Goal: Task Accomplishment & Management: Use online tool/utility

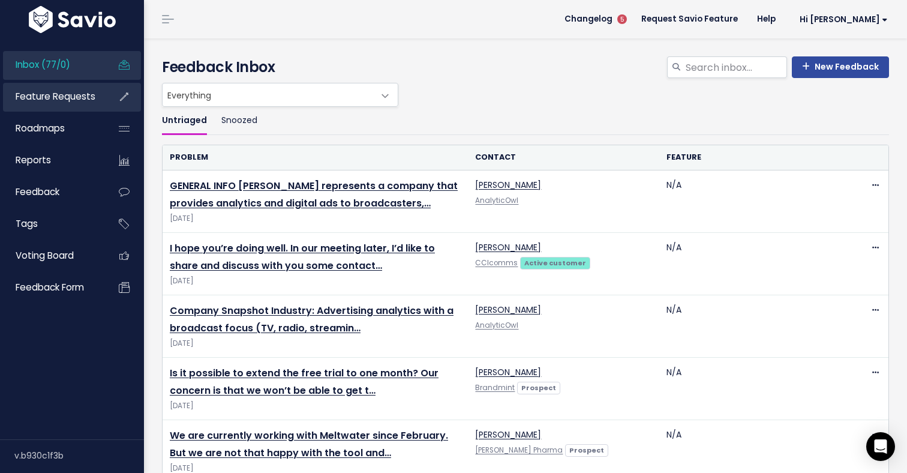
click at [35, 100] on span "Feature Requests" at bounding box center [56, 96] width 80 height 13
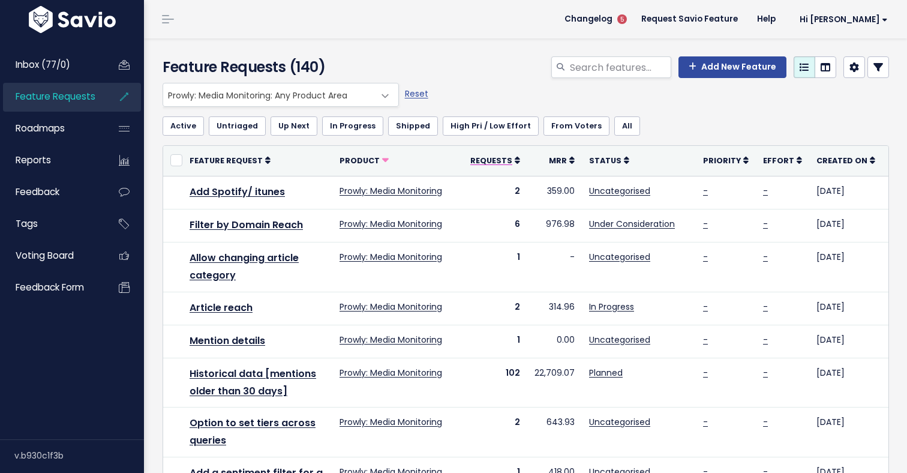
click at [515, 162] on icon at bounding box center [517, 160] width 5 height 8
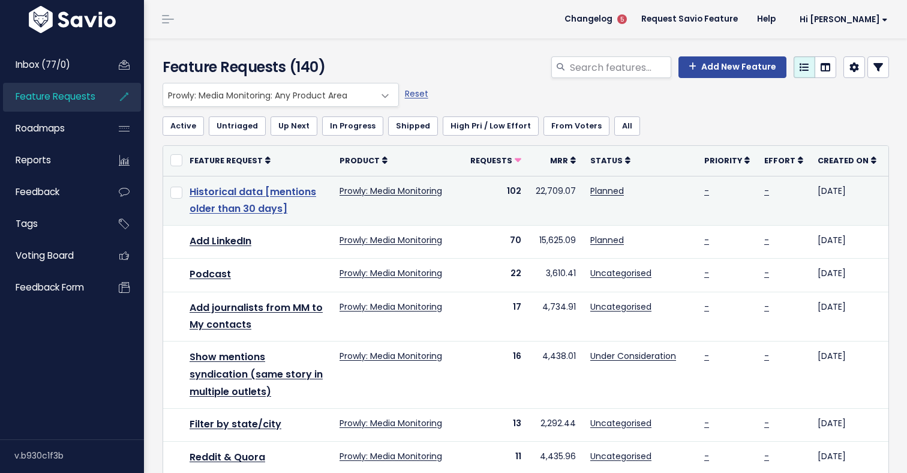
click at [233, 197] on link "Historical data [mentions older than 30 days]" at bounding box center [253, 200] width 127 height 31
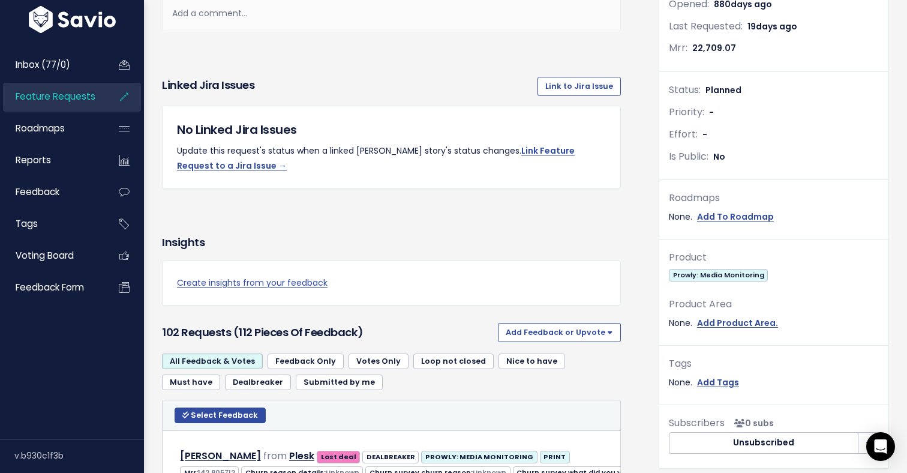
scroll to position [156, 0]
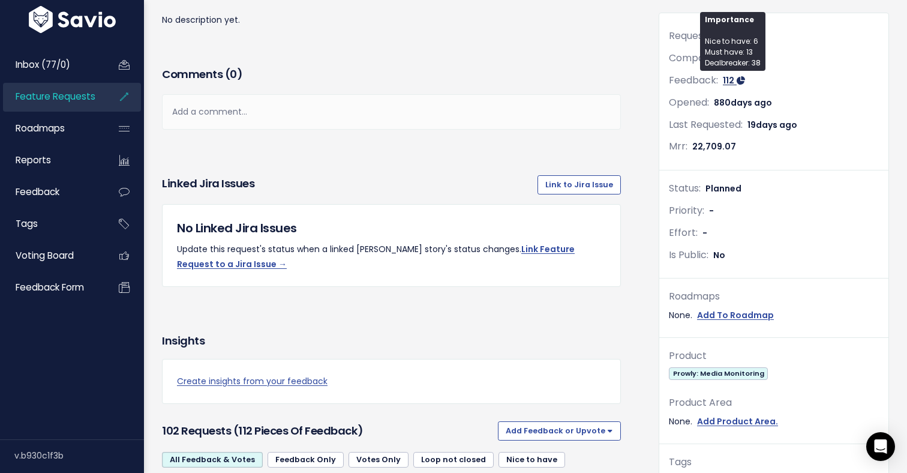
click at [737, 81] on icon at bounding box center [741, 80] width 8 height 8
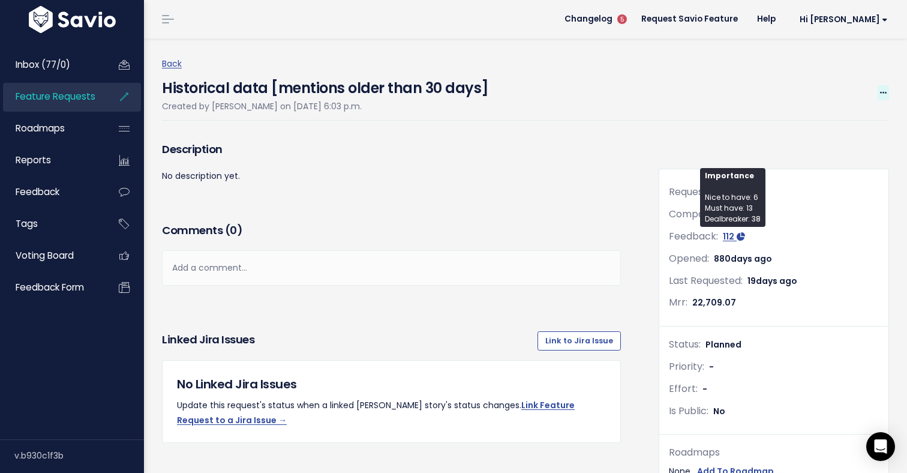
click at [882, 88] on span at bounding box center [883, 92] width 11 height 15
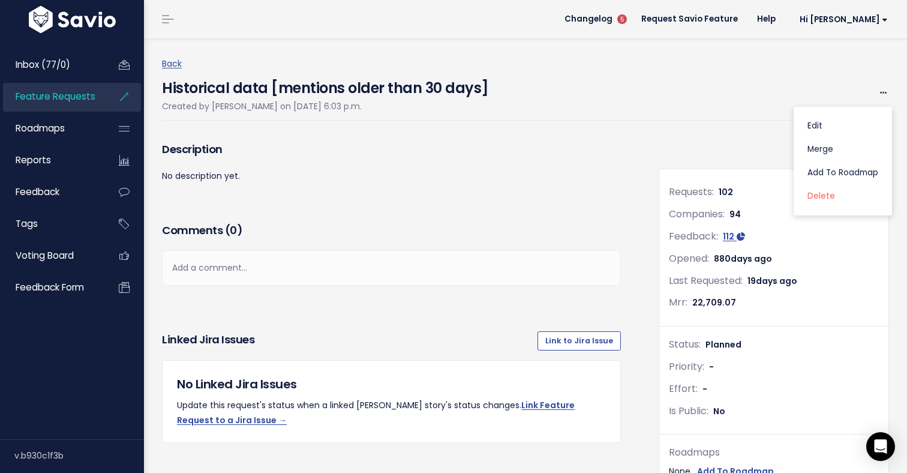
click at [818, 79] on div "Historical data [mentions older than 30 days] Created by Katarzyna Majchrzak on…" at bounding box center [525, 95] width 727 height 49
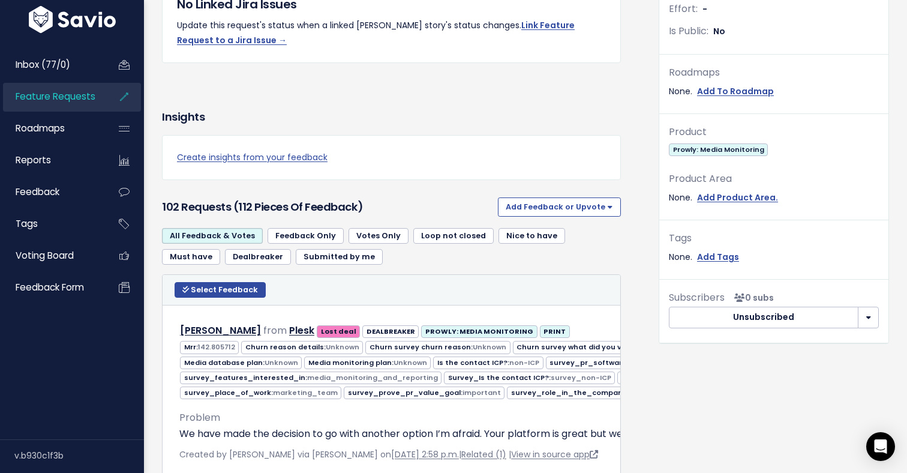
scroll to position [391, 0]
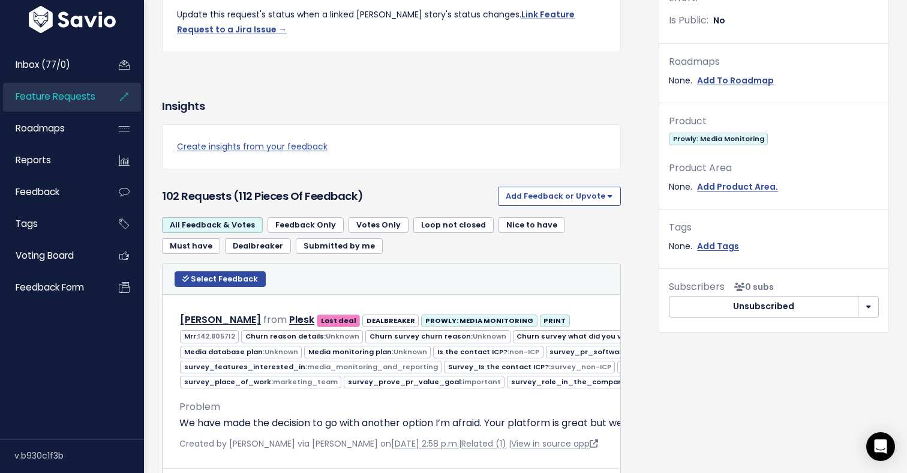
click at [869, 311] on button "button" at bounding box center [868, 307] width 21 height 22
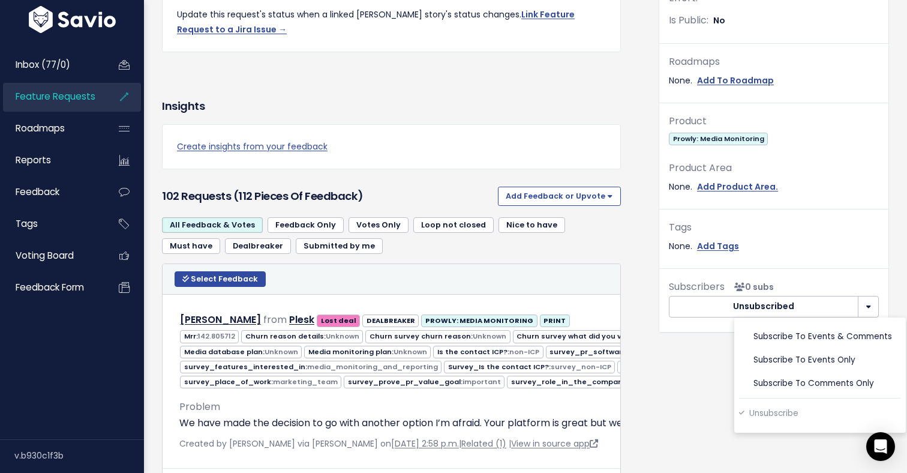
click at [869, 311] on button "button" at bounding box center [868, 307] width 21 height 22
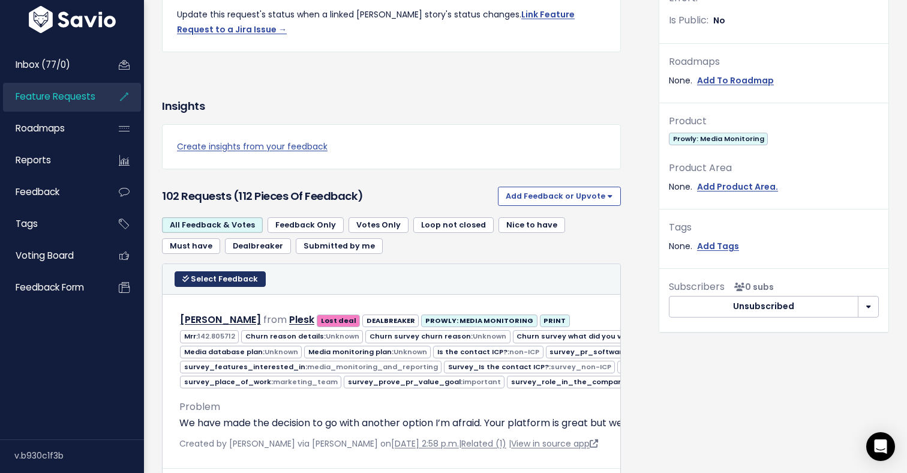
click at [238, 277] on span "Select Feedback" at bounding box center [224, 279] width 67 height 10
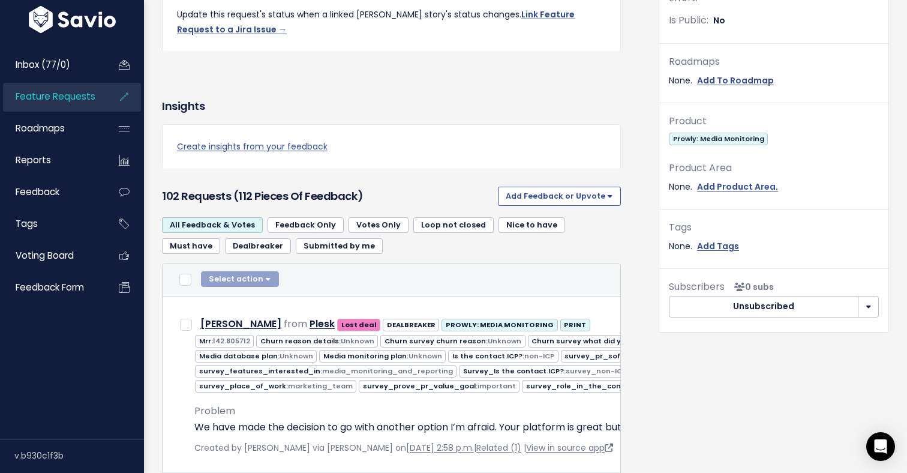
click at [238, 277] on div "Select action Compose Email to 0 Contacts Copy 0 Emails to Clipboard Move 0 Fee…" at bounding box center [240, 280] width 78 height 18
click at [191, 280] on input "checkbox" at bounding box center [185, 280] width 12 height 12
checkbox input "true"
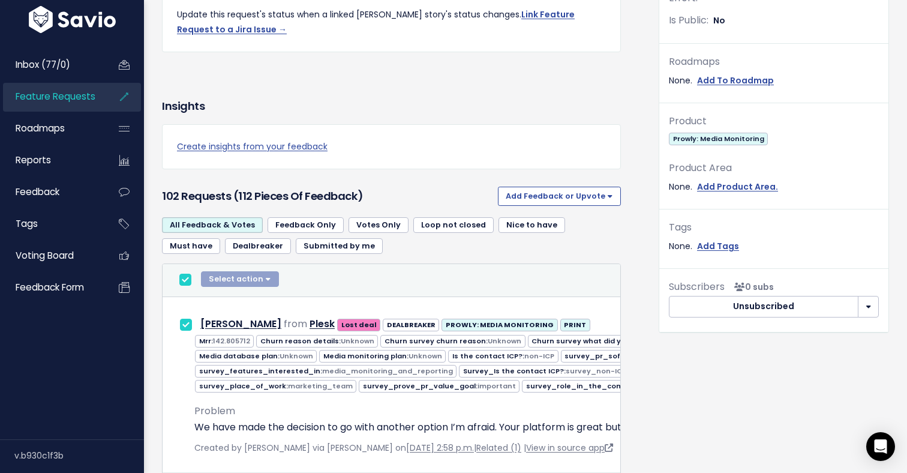
checkbox input "true"
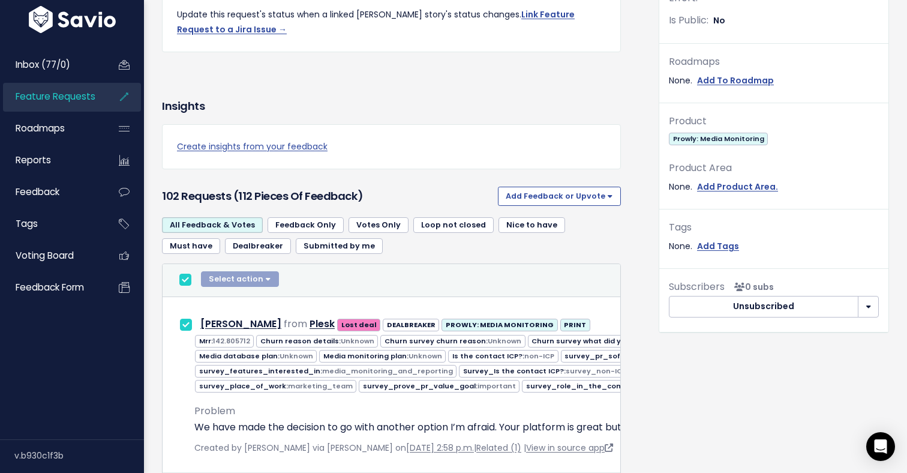
checkbox input "true"
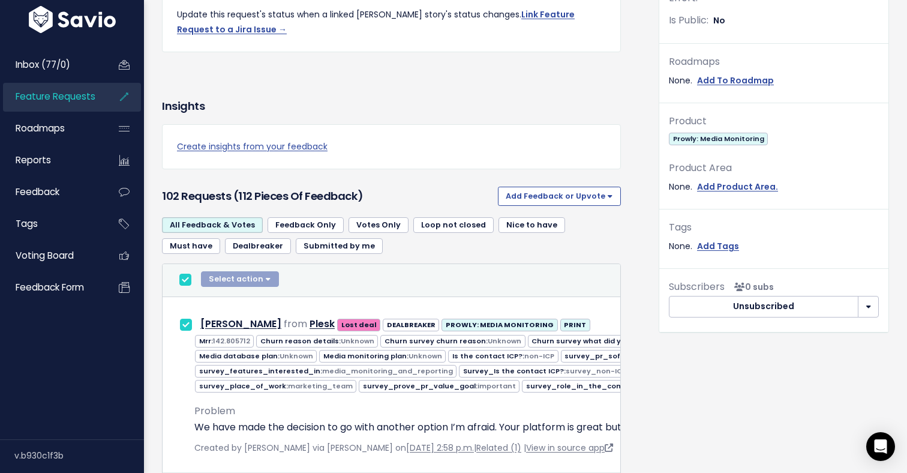
checkbox input "true"
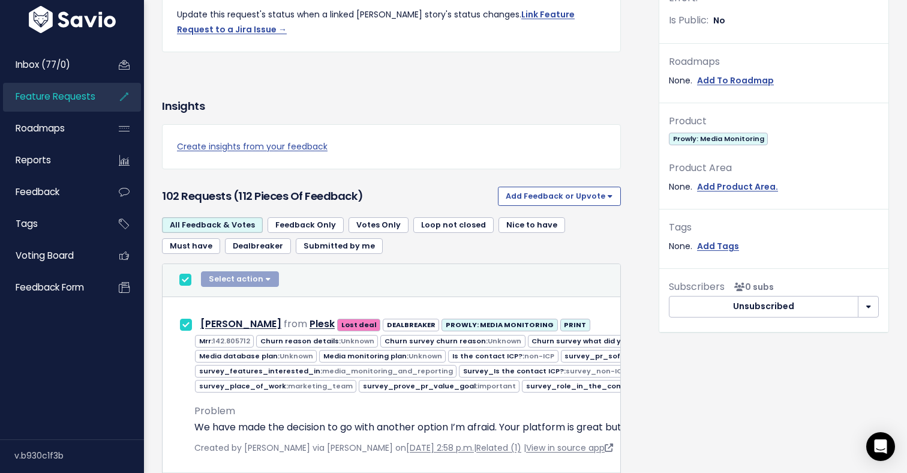
checkbox input "true"
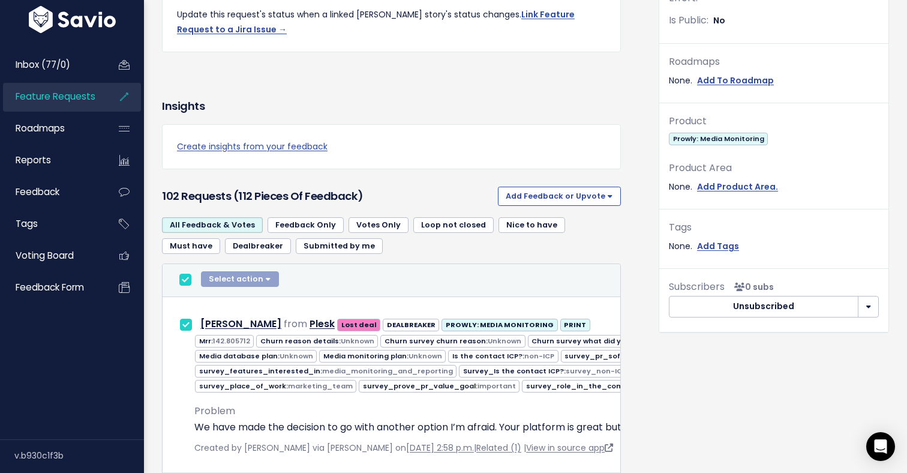
checkbox input "true"
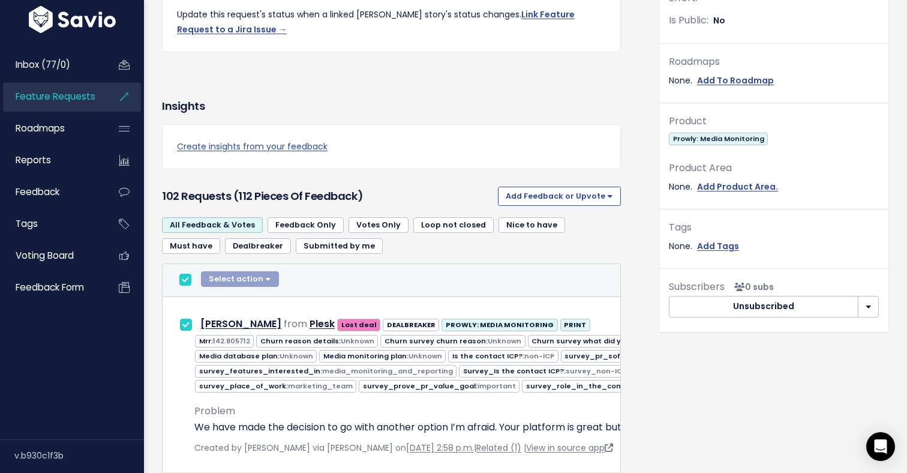
checkbox input "true"
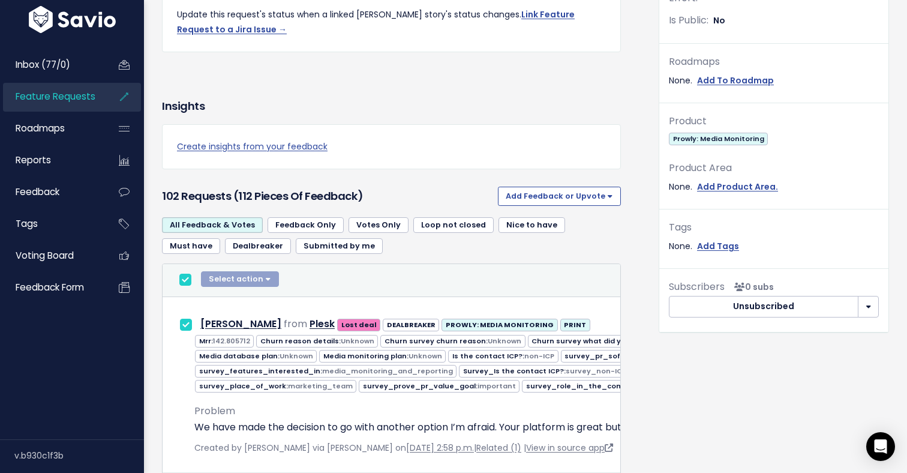
checkbox input "true"
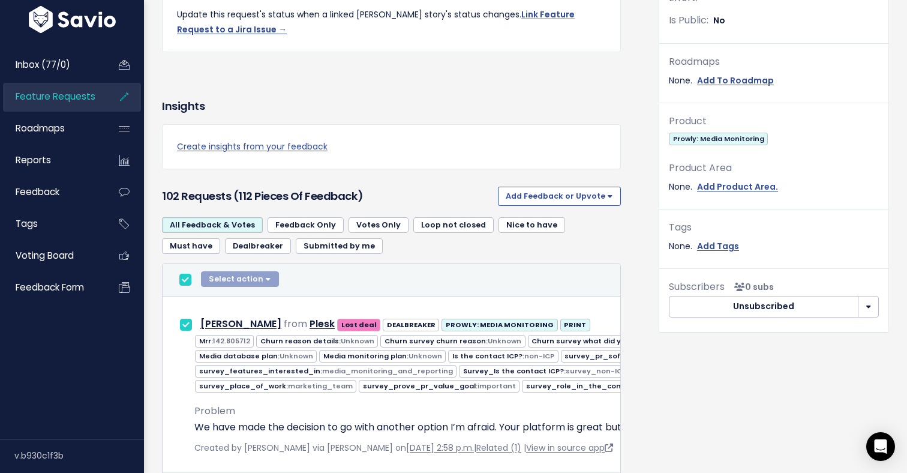
checkbox input "true"
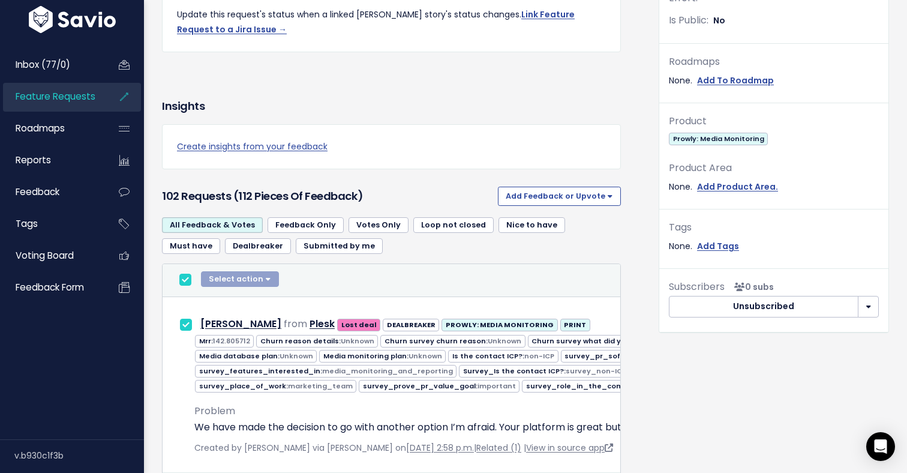
checkbox input "true"
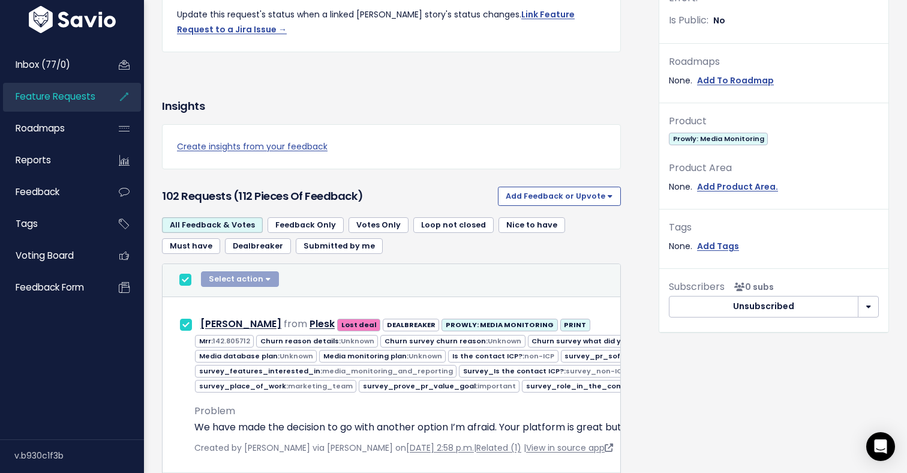
checkbox input "true"
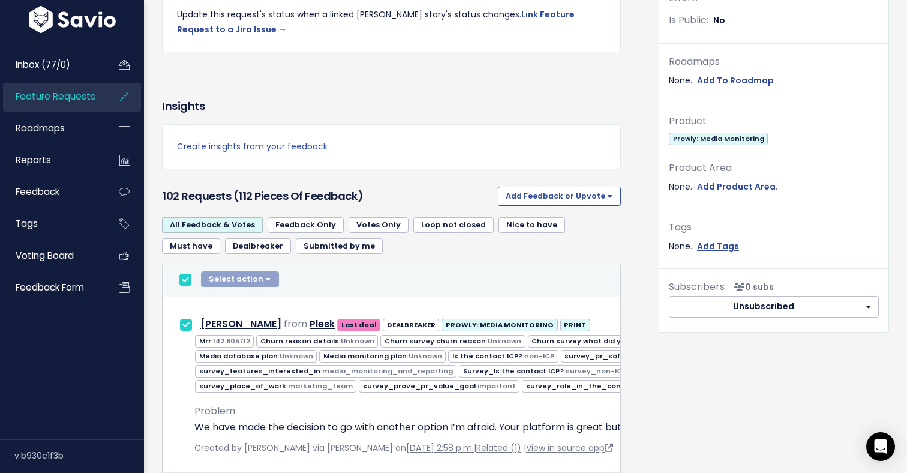
checkbox input "true"
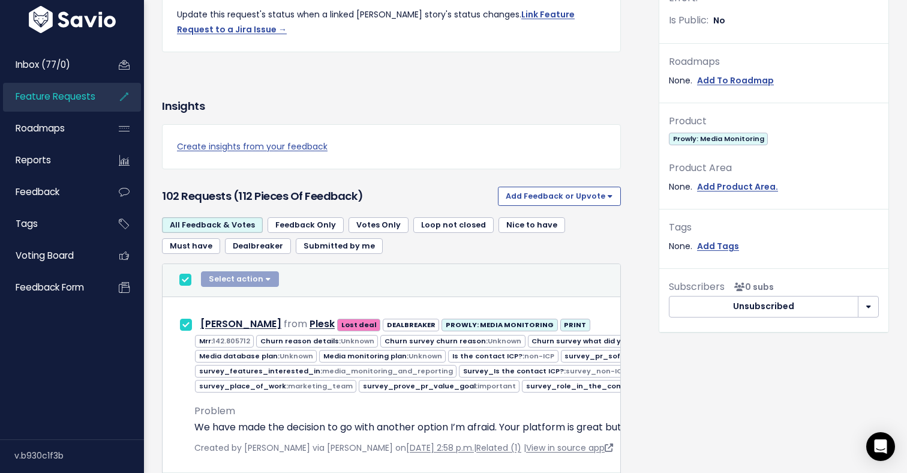
checkbox input "true"
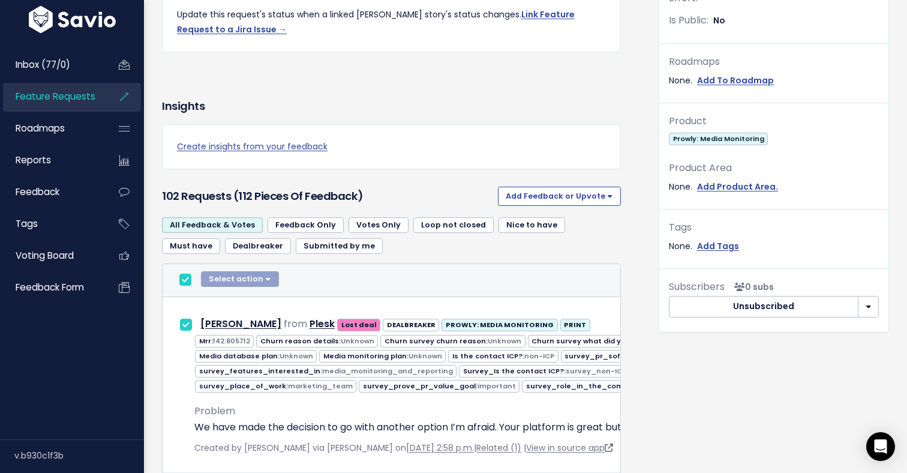
checkbox input "true"
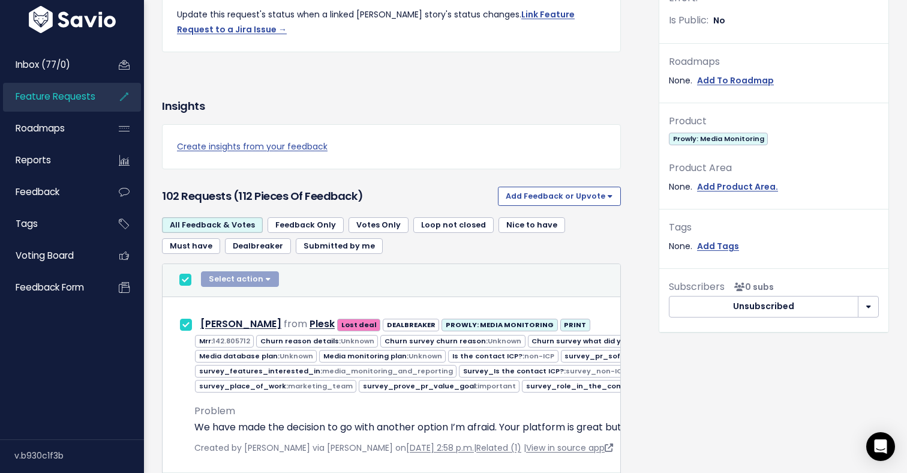
checkbox input "true"
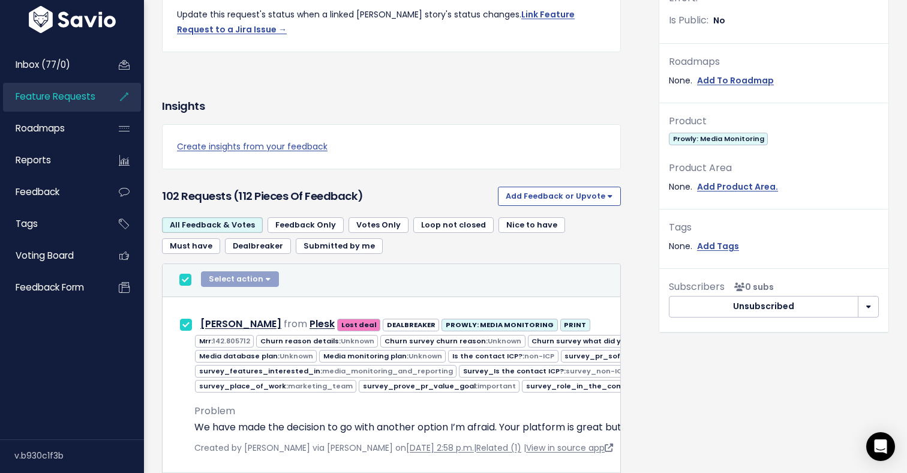
checkbox input "true"
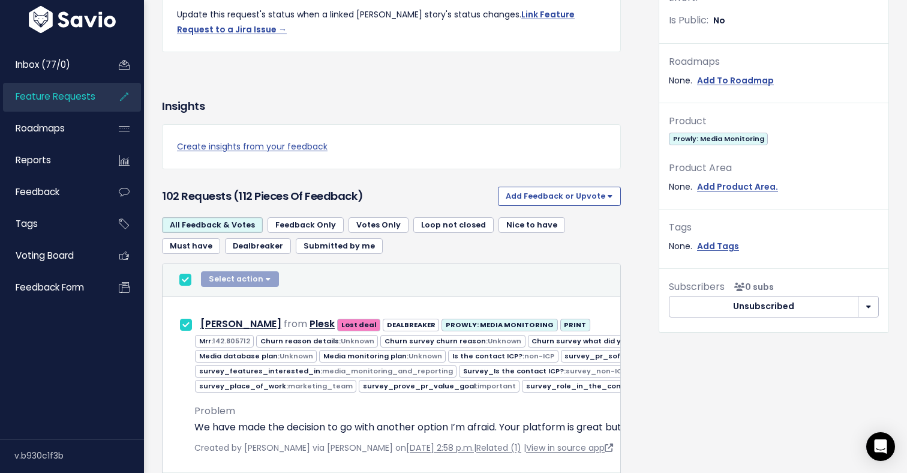
checkbox input "true"
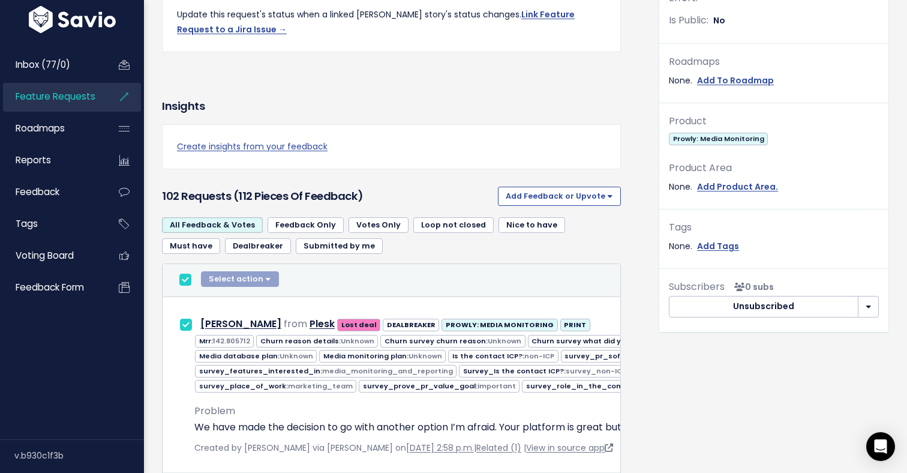
checkbox input "true"
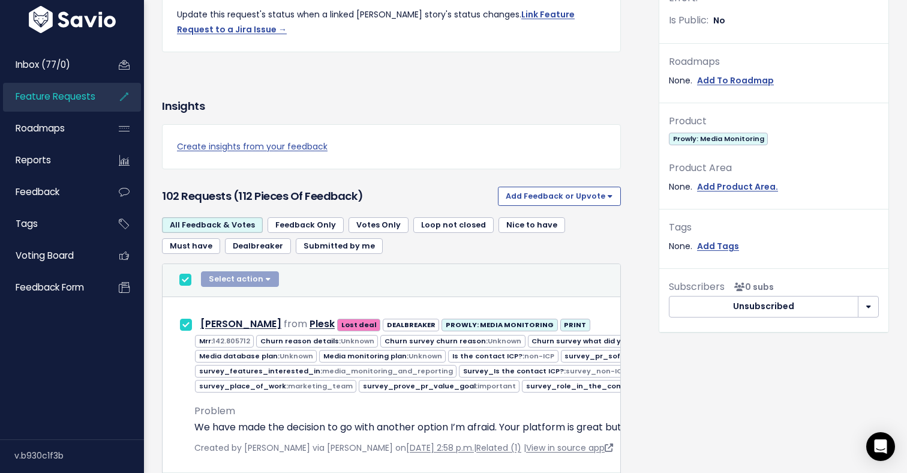
checkbox input "true"
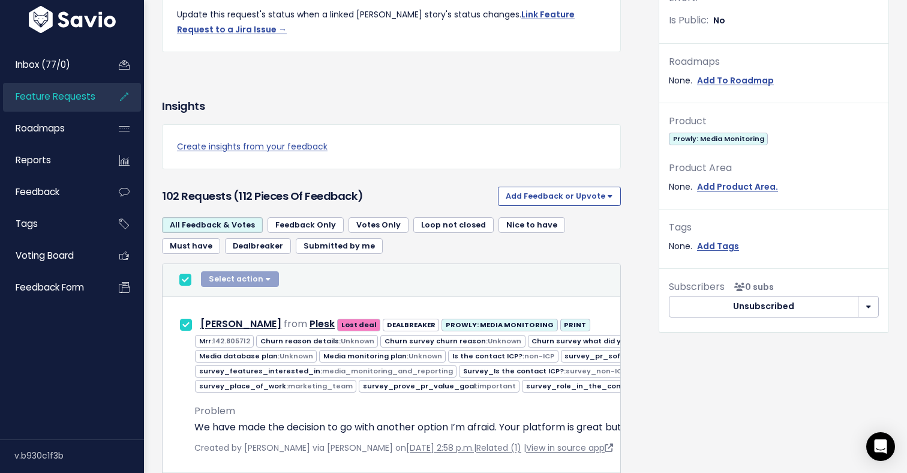
checkbox input "true"
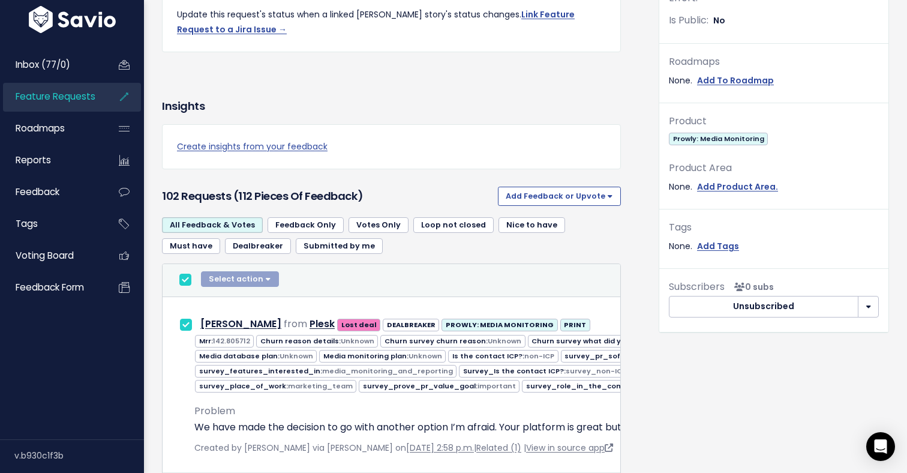
checkbox input "true"
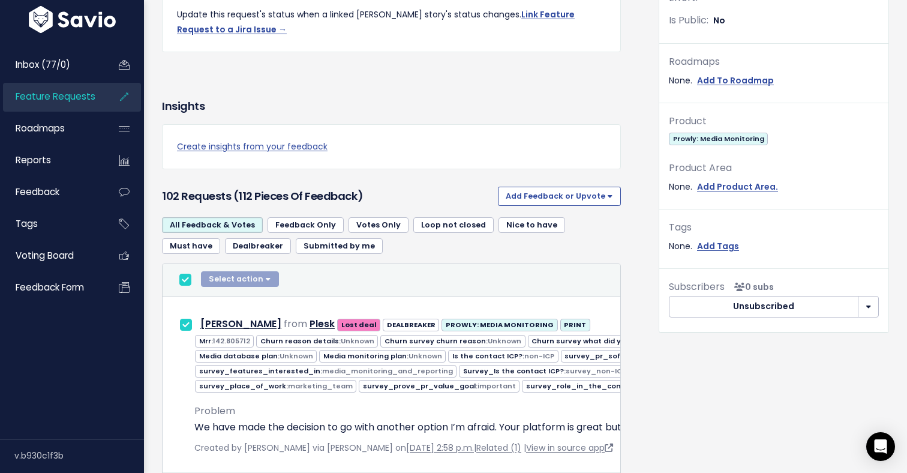
checkbox input "true"
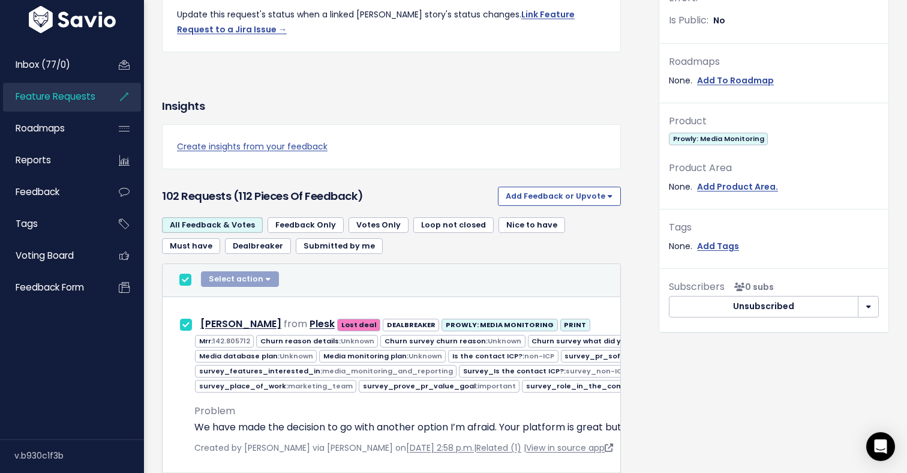
checkbox input "true"
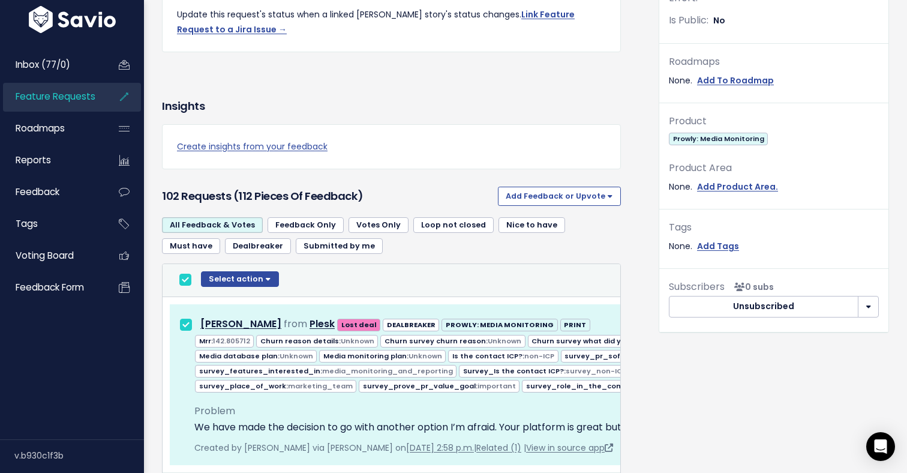
click at [191, 280] on input "checkbox" at bounding box center [185, 280] width 12 height 12
checkbox input "false"
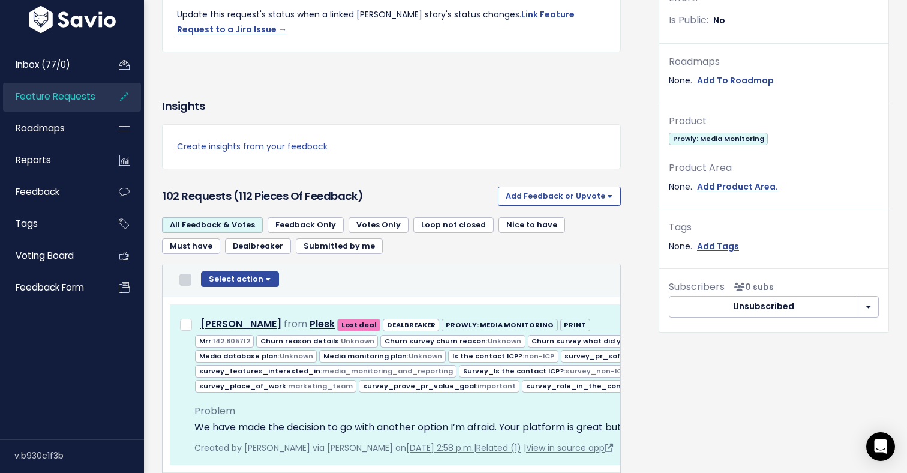
checkbox input "false"
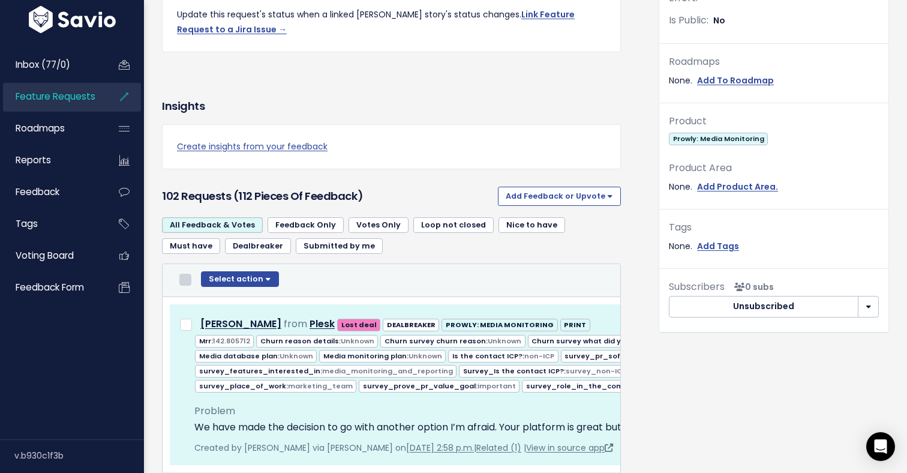
checkbox input "false"
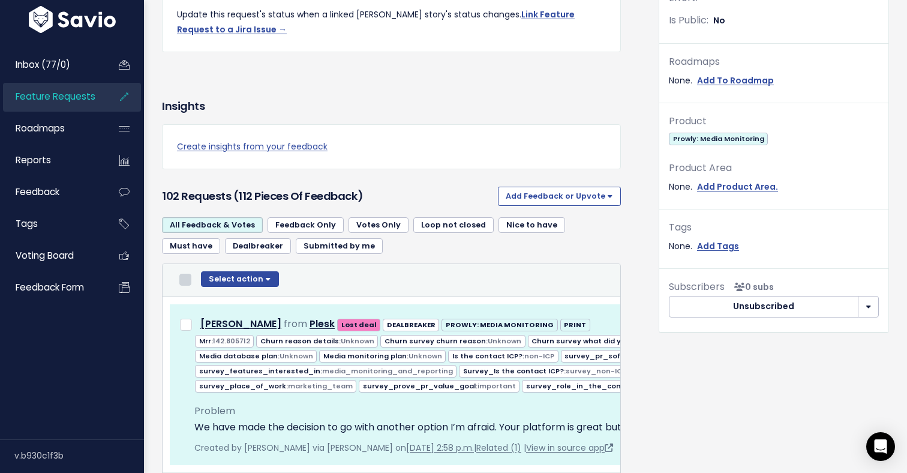
checkbox input "false"
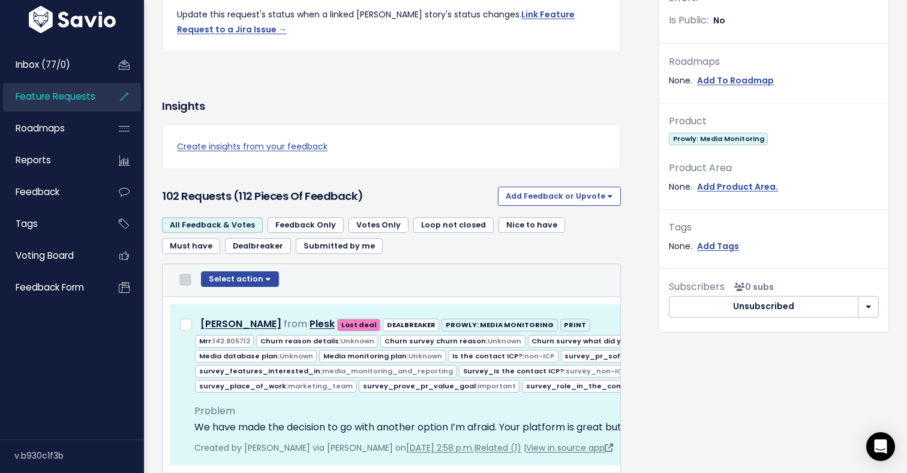
checkbox input "false"
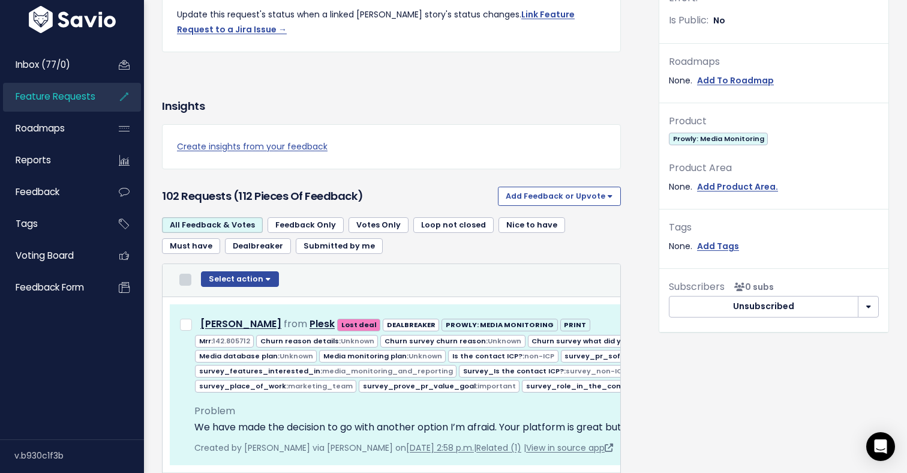
checkbox input "false"
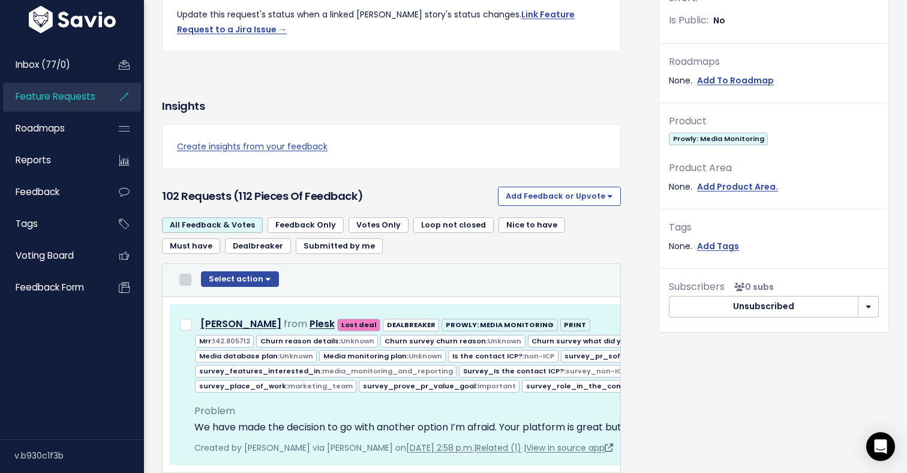
checkbox input "false"
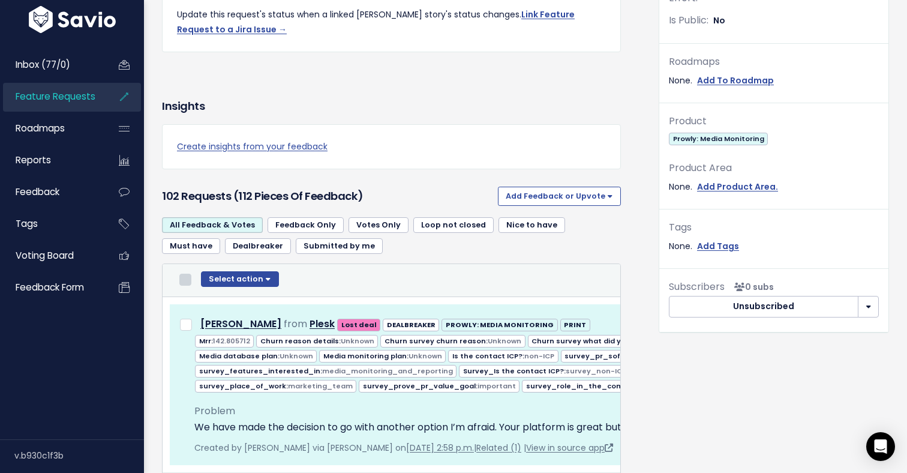
checkbox input "false"
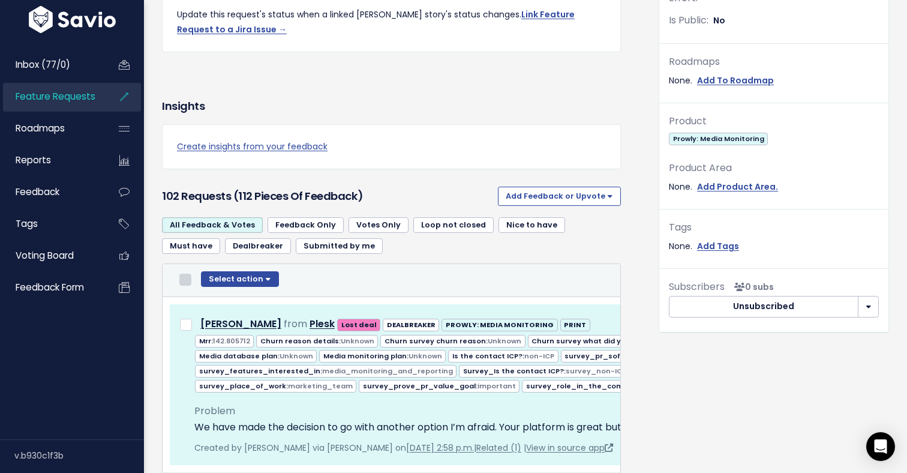
checkbox input "false"
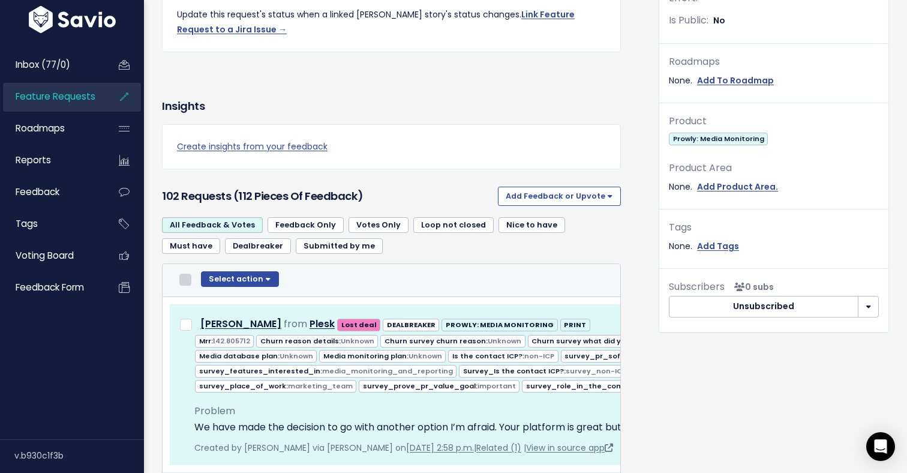
checkbox input "false"
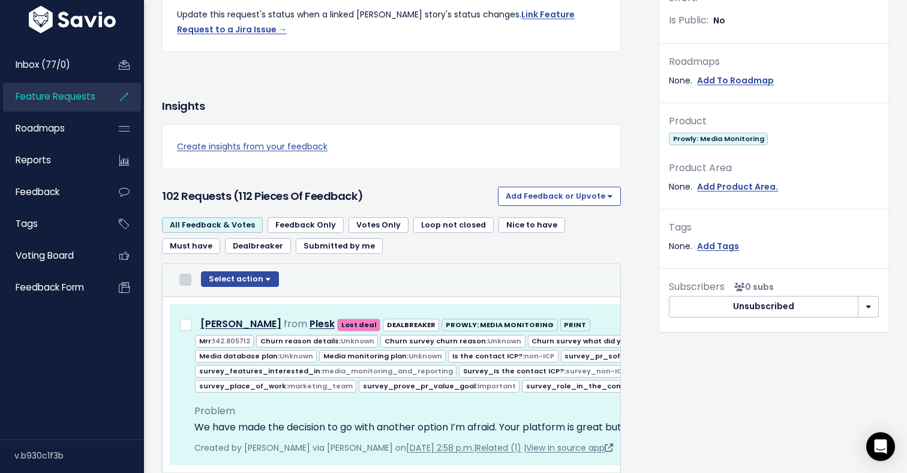
checkbox input "false"
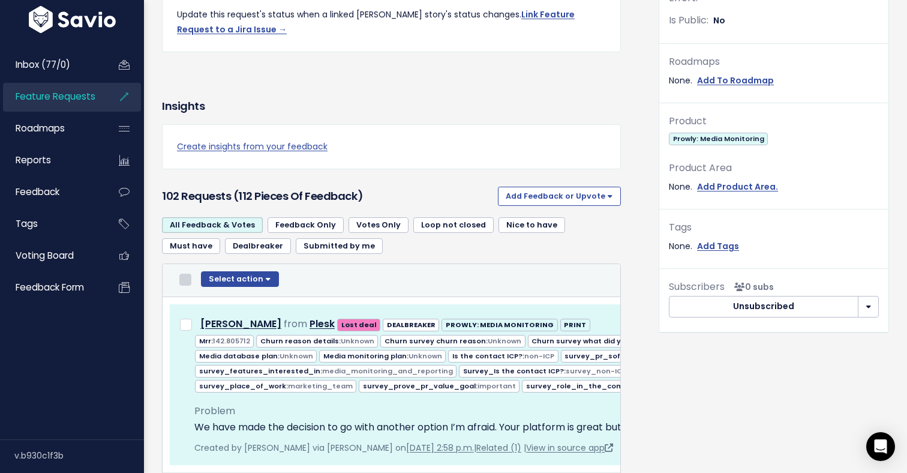
checkbox input "false"
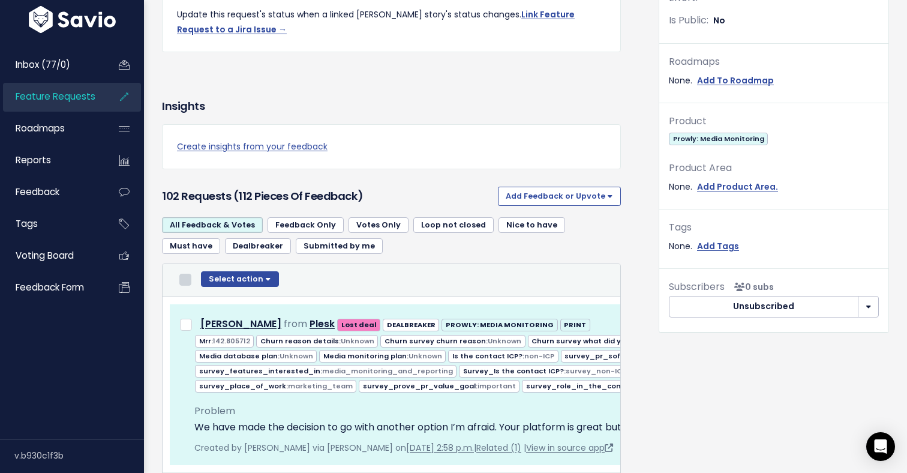
checkbox input "false"
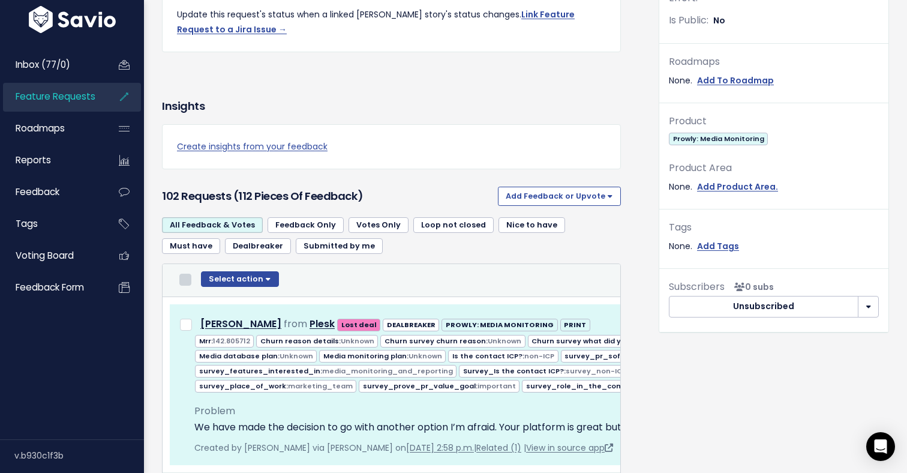
checkbox input "false"
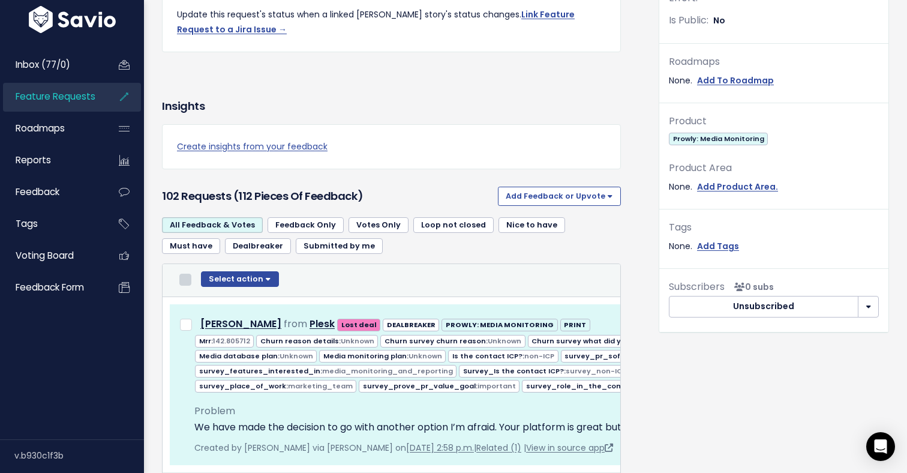
checkbox input "false"
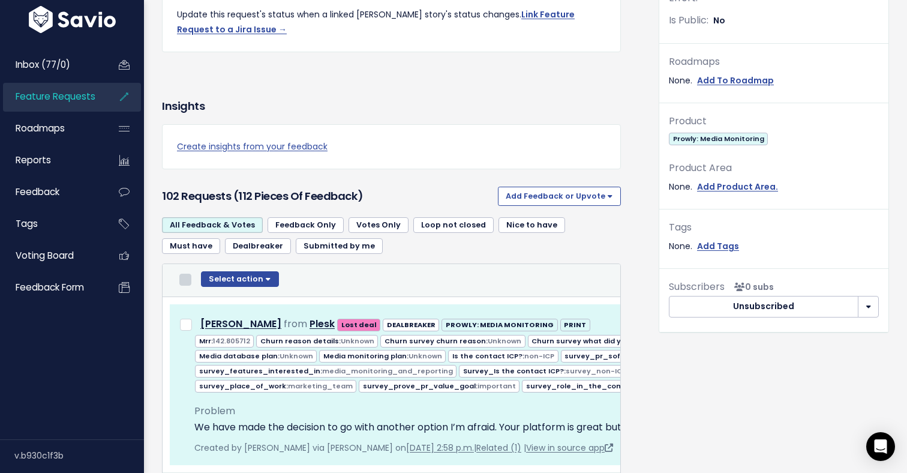
checkbox input "false"
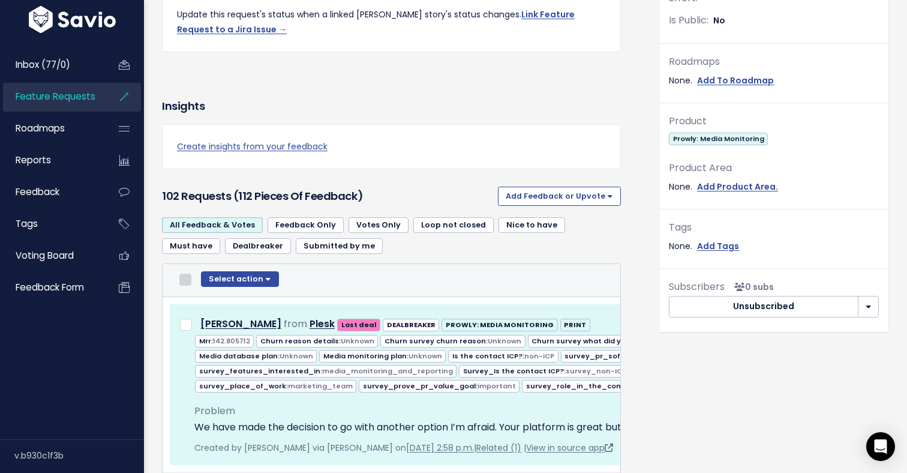
checkbox input "false"
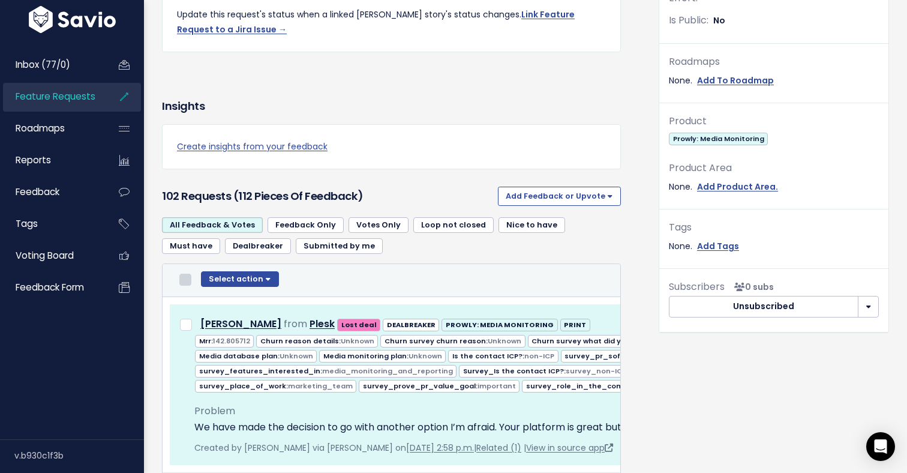
checkbox input "false"
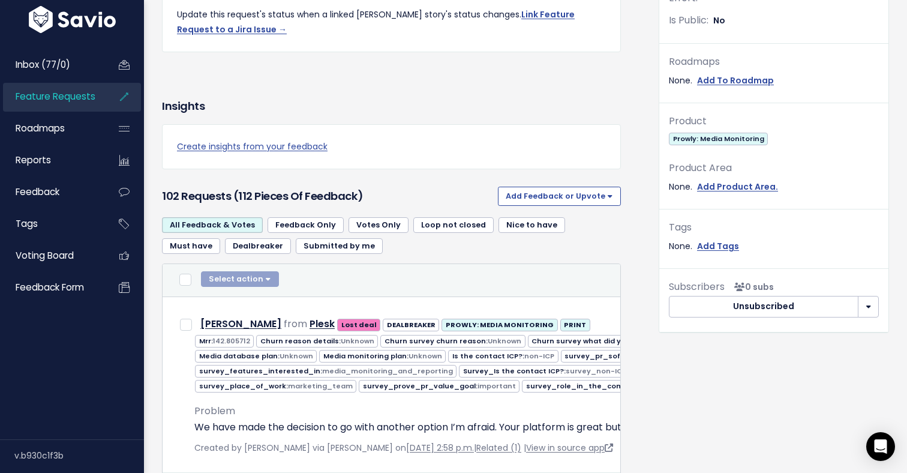
click at [329, 267] on th "Select Feedback Select action Compose Email to 0 Contacts Copy 0 Emails to Clip…" at bounding box center [775, 280] width 1224 height 33
click at [295, 146] on link "Create insights from your feedback" at bounding box center [391, 146] width 429 height 15
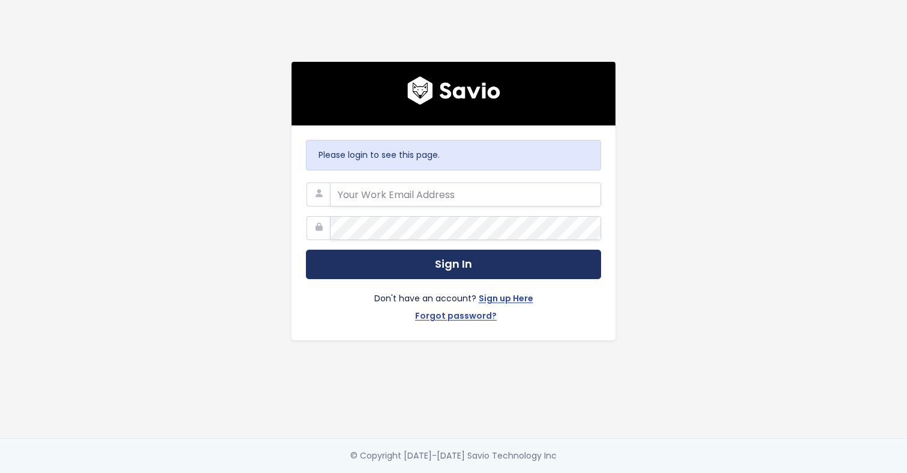
type input "[PERSON_NAME][EMAIL_ADDRESS][DOMAIN_NAME]"
click at [388, 266] on button "Sign In" at bounding box center [453, 264] width 295 height 29
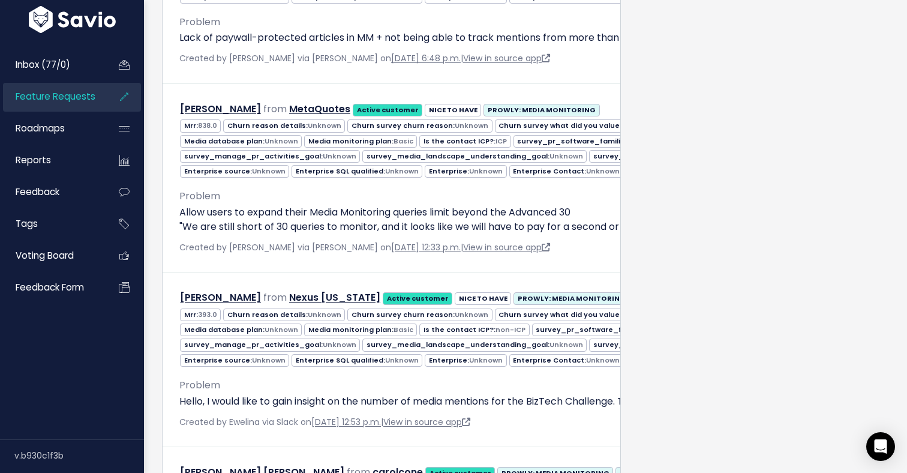
scroll to position [17850, 0]
